Goal: Information Seeking & Learning: Check status

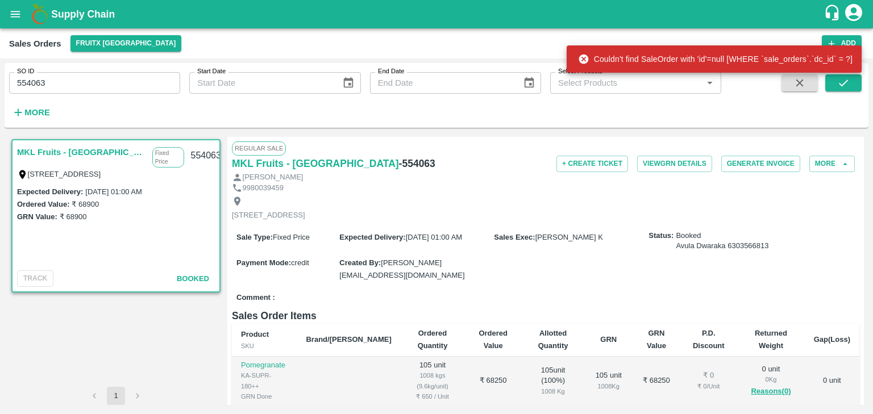
scroll to position [210, 0]
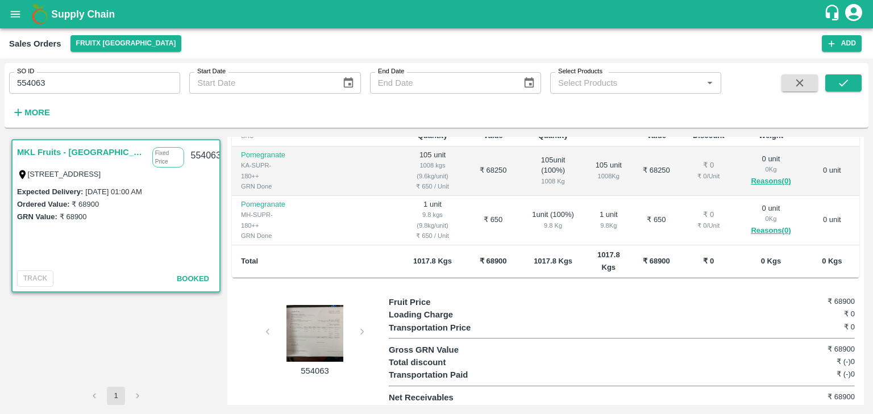
click at [326, 331] on div at bounding box center [314, 333] width 85 height 57
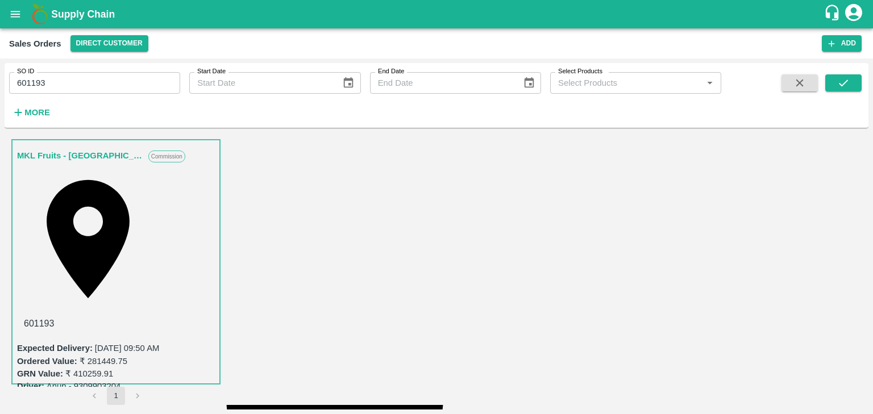
scroll to position [311, 0]
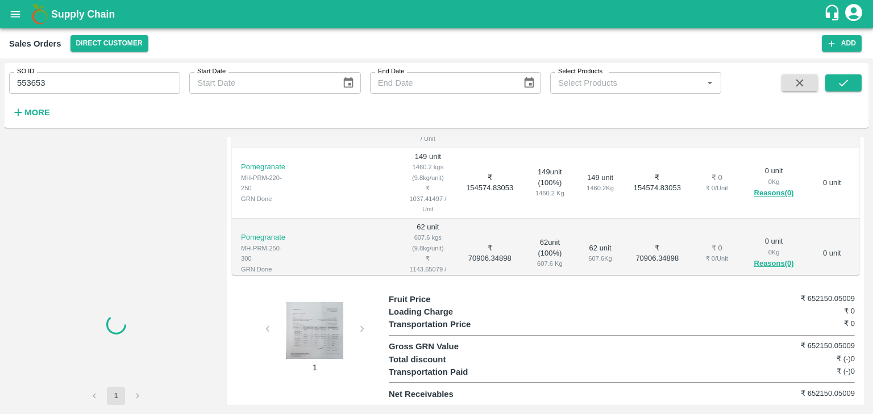
scroll to position [134, 0]
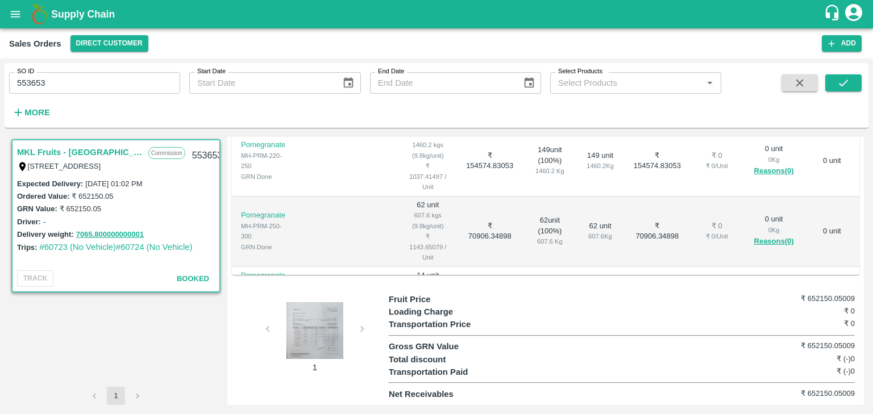
click at [309, 342] on div at bounding box center [314, 330] width 85 height 57
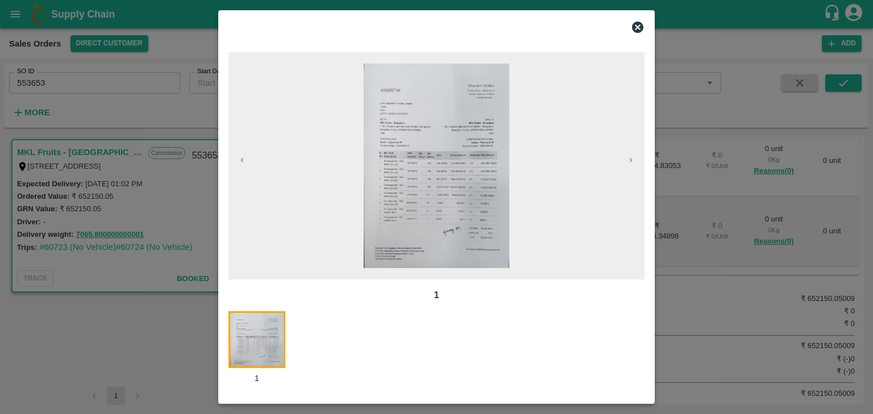
click at [436, 223] on img at bounding box center [436, 166] width 145 height 205
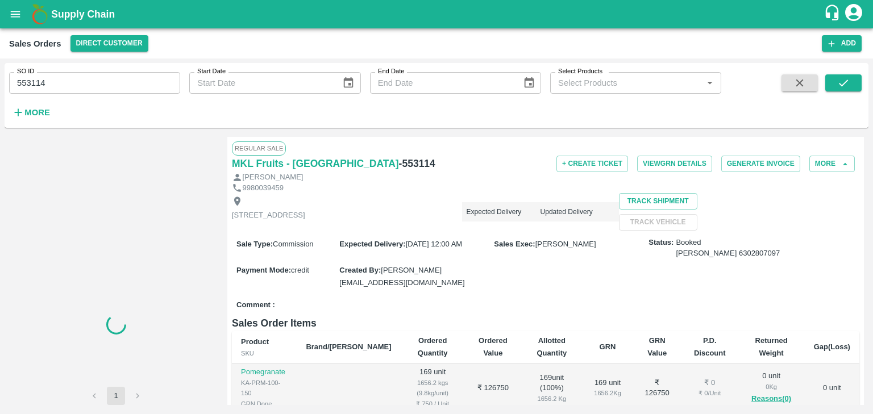
scroll to position [311, 0]
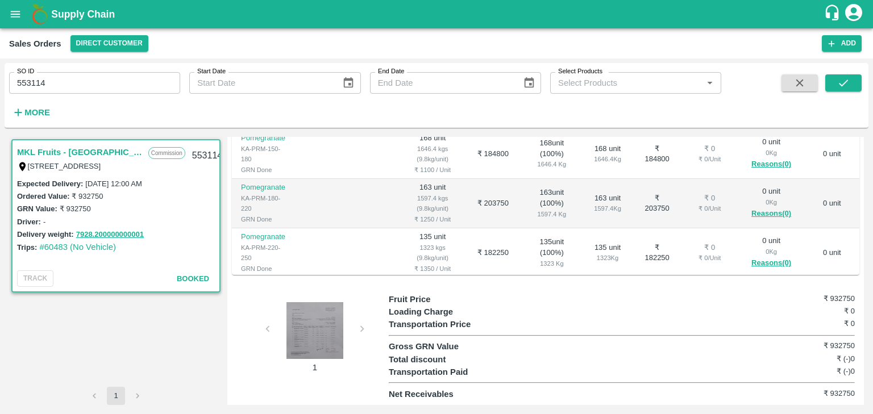
click at [316, 337] on div at bounding box center [314, 330] width 85 height 57
